Goal: Transaction & Acquisition: Purchase product/service

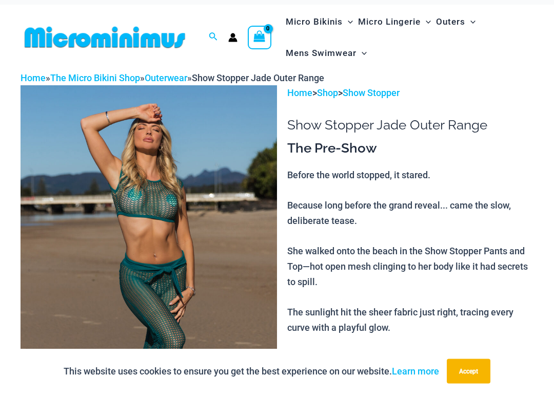
scroll to position [11, 0]
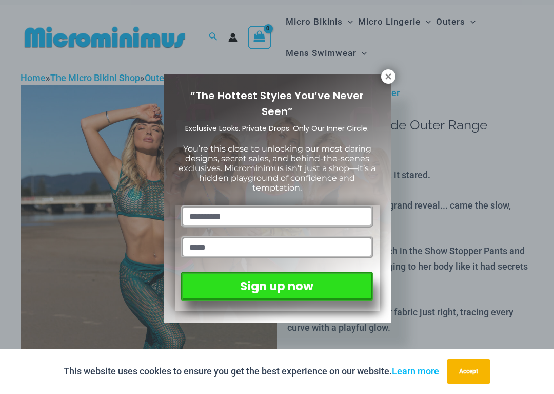
click at [390, 79] on icon at bounding box center [388, 76] width 6 height 6
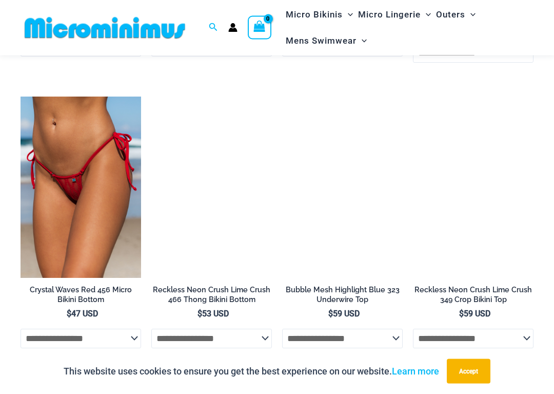
scroll to position [2020, 0]
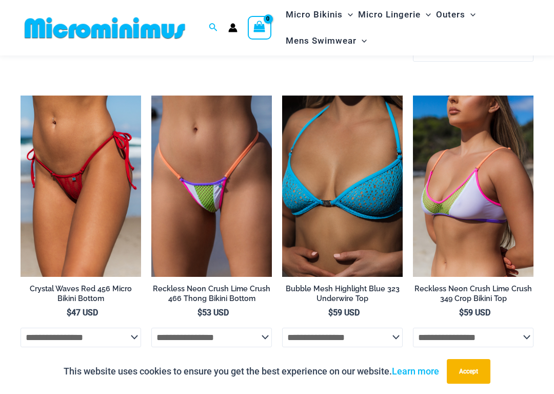
click at [151, 95] on img at bounding box center [151, 95] width 0 height 0
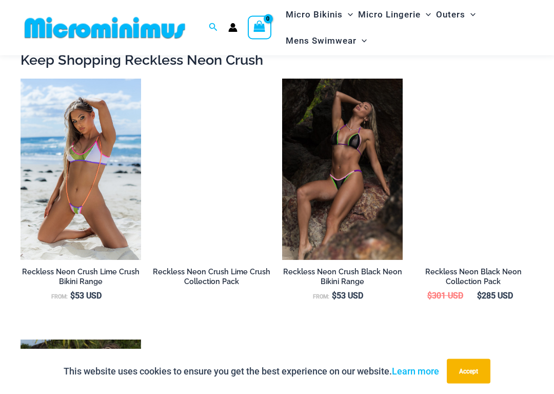
scroll to position [932, 0]
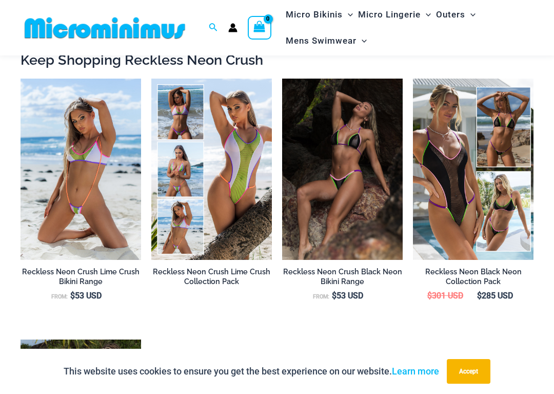
click at [151, 79] on img at bounding box center [151, 79] width 0 height 0
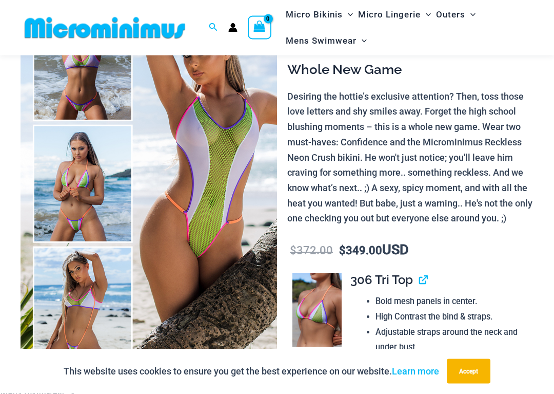
scroll to position [97, 0]
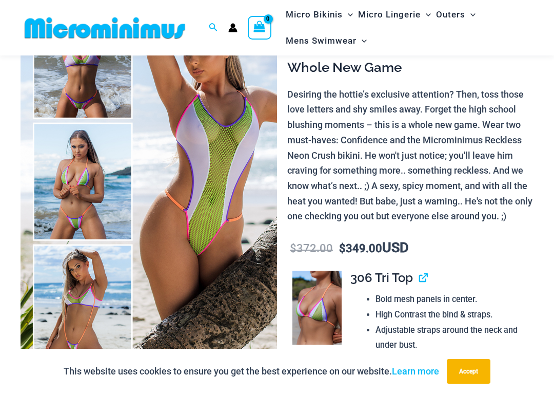
click at [101, 86] on img at bounding box center [149, 181] width 257 height 385
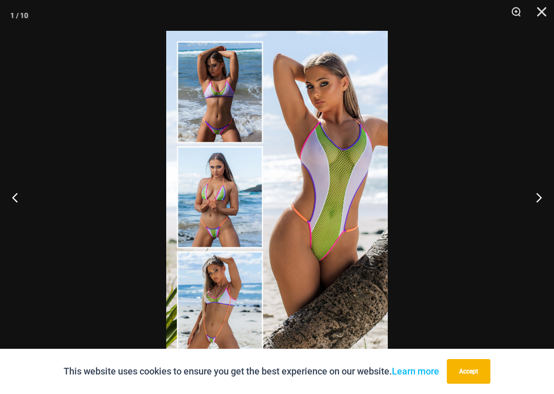
click at [226, 90] on img at bounding box center [277, 197] width 222 height 332
click at [225, 96] on img at bounding box center [277, 197] width 222 height 332
click at [232, 210] on img at bounding box center [277, 197] width 222 height 332
click at [225, 194] on img at bounding box center [277, 197] width 222 height 332
click at [230, 206] on img at bounding box center [277, 197] width 222 height 332
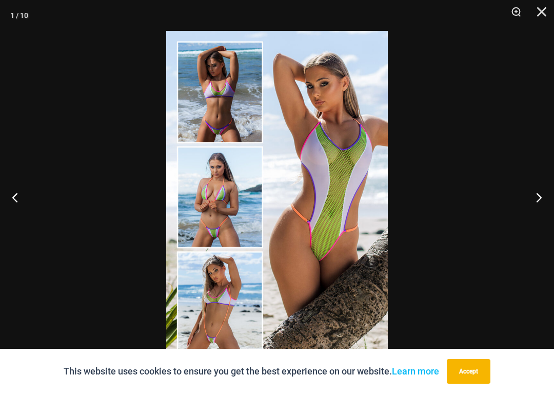
click at [540, 197] on button "Next" at bounding box center [535, 196] width 38 height 51
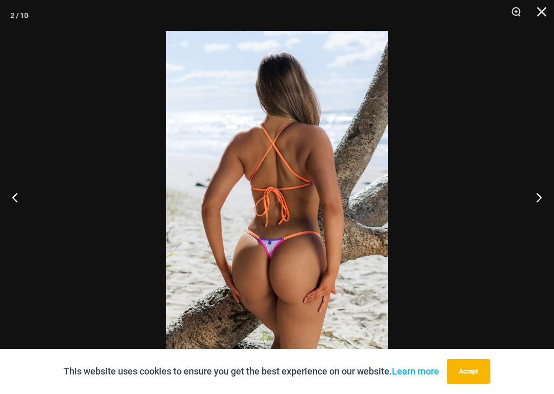
click at [538, 199] on button "Next" at bounding box center [535, 196] width 38 height 51
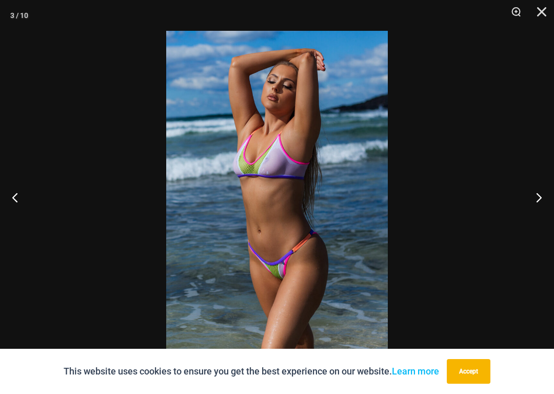
click at [539, 199] on button "Next" at bounding box center [535, 196] width 38 height 51
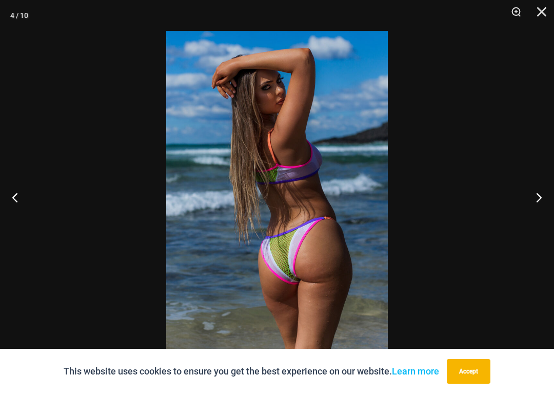
click at [538, 197] on button "Next" at bounding box center [535, 196] width 38 height 51
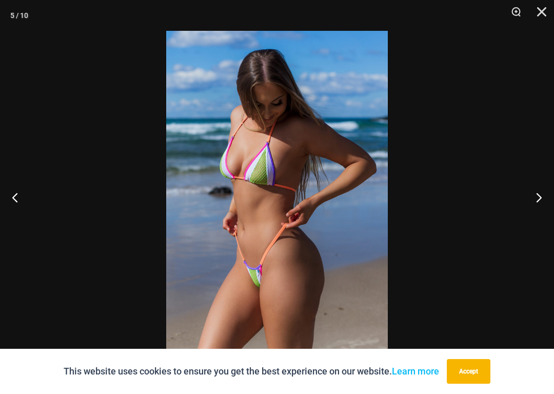
click at [539, 198] on button "Next" at bounding box center [535, 196] width 38 height 51
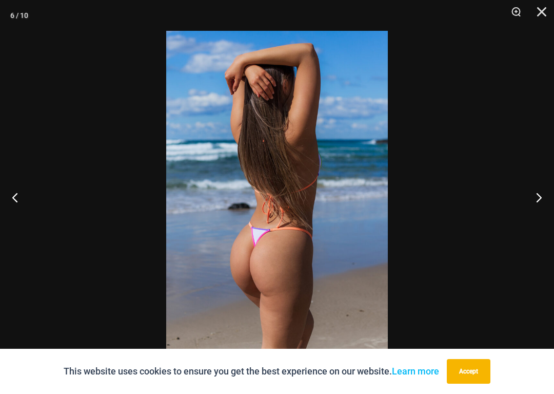
click at [536, 201] on button "Next" at bounding box center [535, 196] width 38 height 51
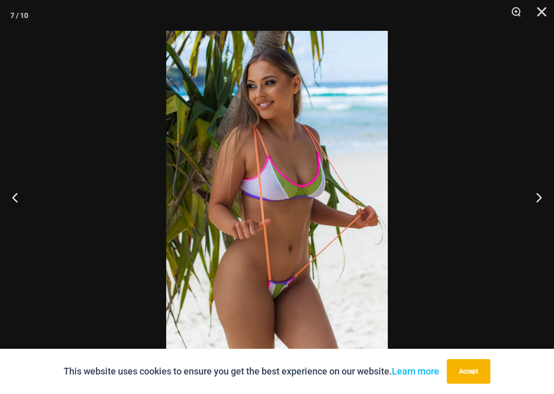
click at [539, 201] on button "Next" at bounding box center [535, 196] width 38 height 51
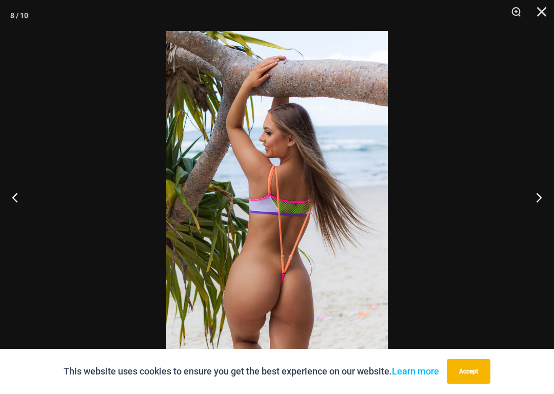
click at [536, 199] on button "Next" at bounding box center [535, 196] width 38 height 51
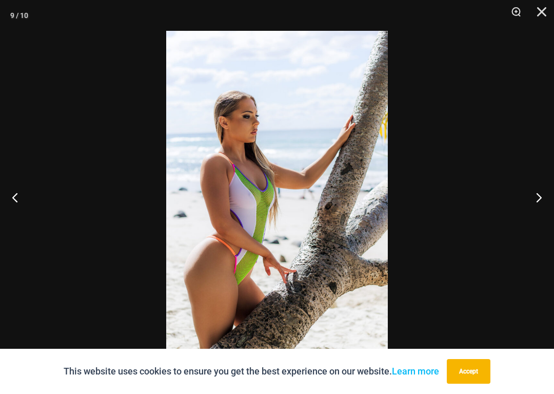
click at [537, 195] on button "Next" at bounding box center [535, 196] width 38 height 51
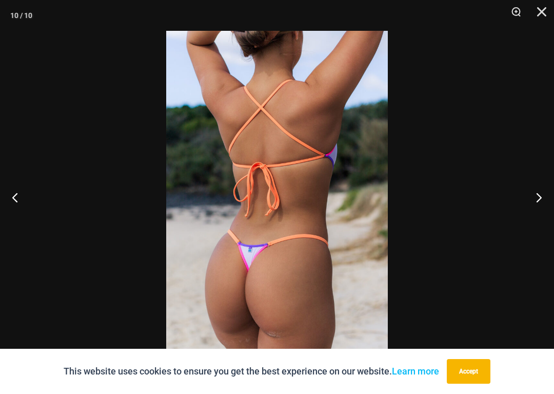
click at [541, 199] on button "Next" at bounding box center [535, 196] width 38 height 51
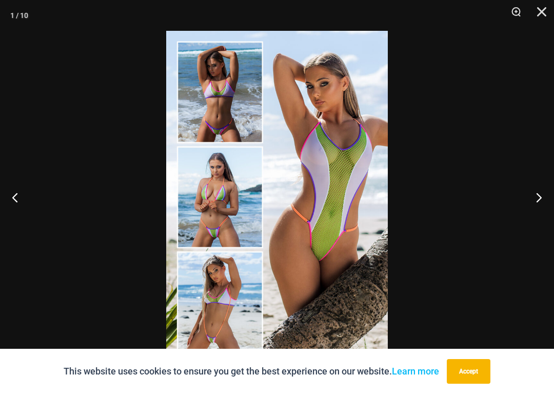
click at [535, 201] on button "Next" at bounding box center [535, 196] width 38 height 51
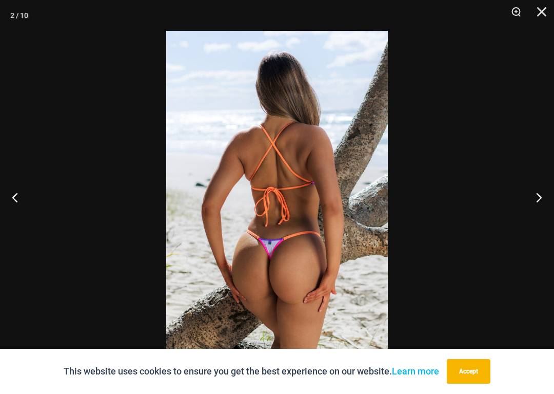
click at [534, 202] on button "Next" at bounding box center [535, 196] width 38 height 51
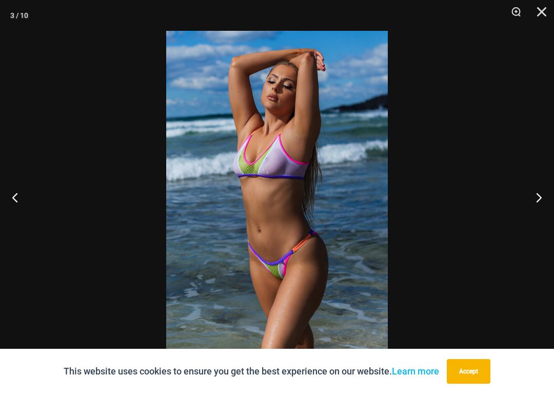
click at [540, 201] on button "Next" at bounding box center [535, 196] width 38 height 51
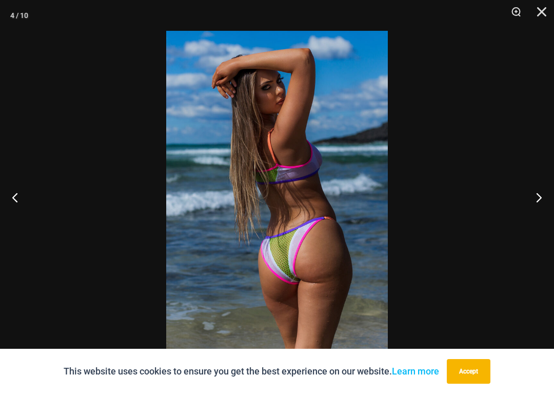
click at [548, 8] on button "Close" at bounding box center [538, 15] width 26 height 31
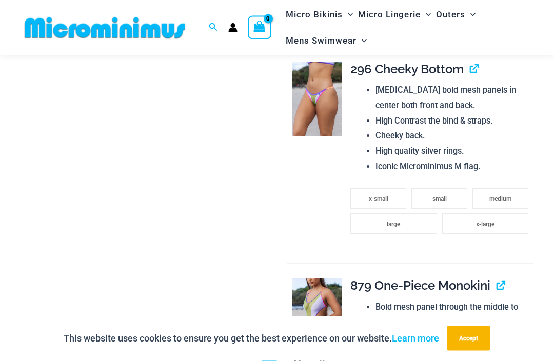
scroll to position [1027, 0]
